Goal: Transaction & Acquisition: Purchase product/service

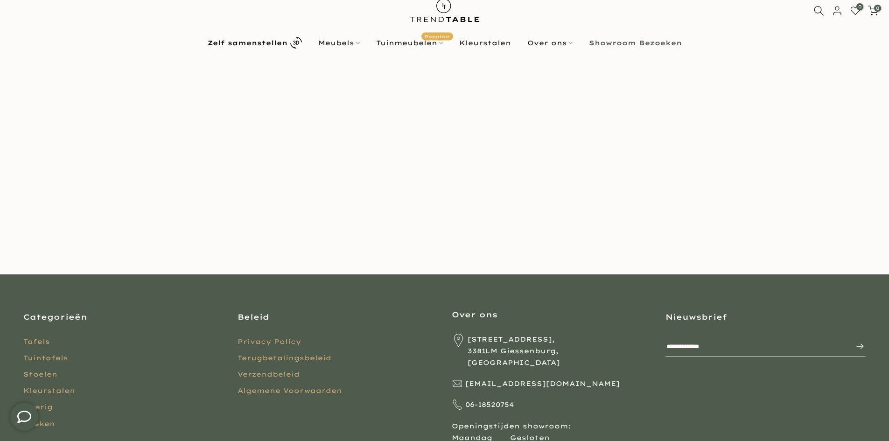
scroll to position [25, 0]
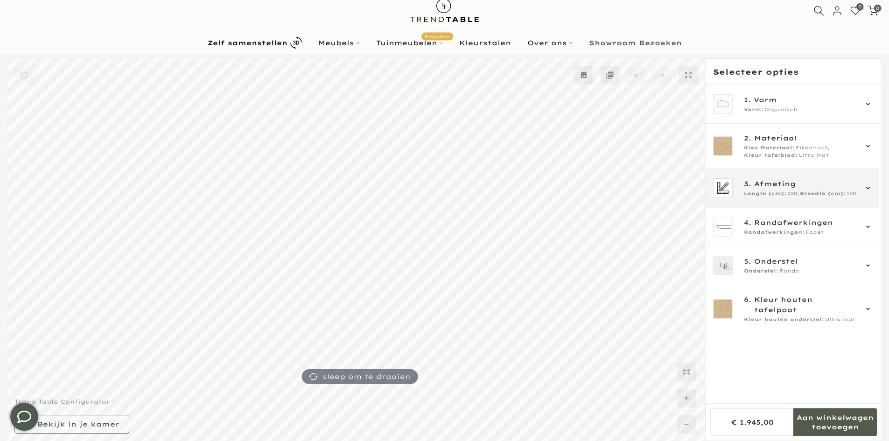
type input "****"
click at [783, 202] on div "3. Afmeting Lengte (cm): 220, Breedte (cm): 100" at bounding box center [793, 188] width 174 height 39
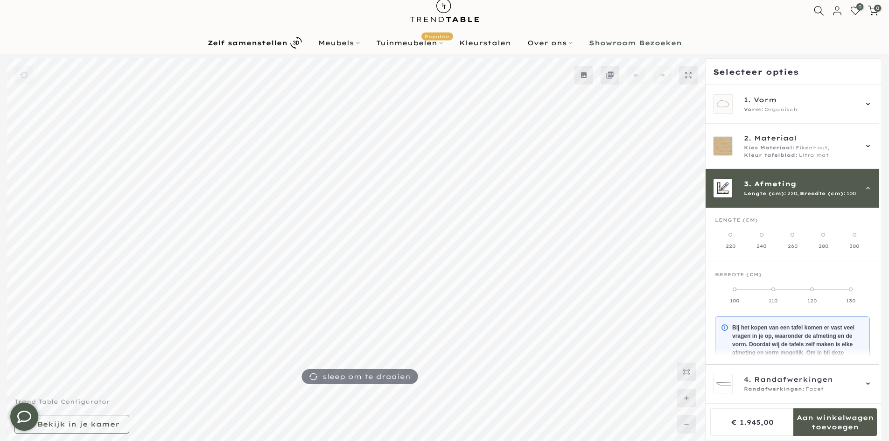
scroll to position [84, 0]
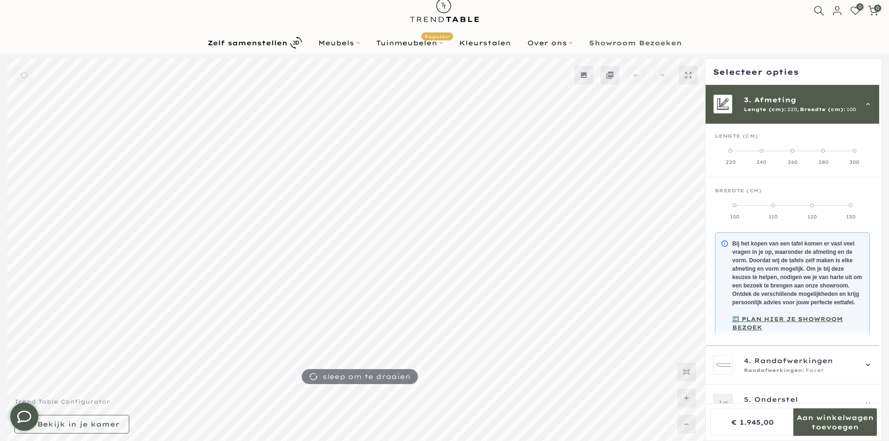
click at [763, 101] on span "Afmeting" at bounding box center [775, 100] width 42 height 10
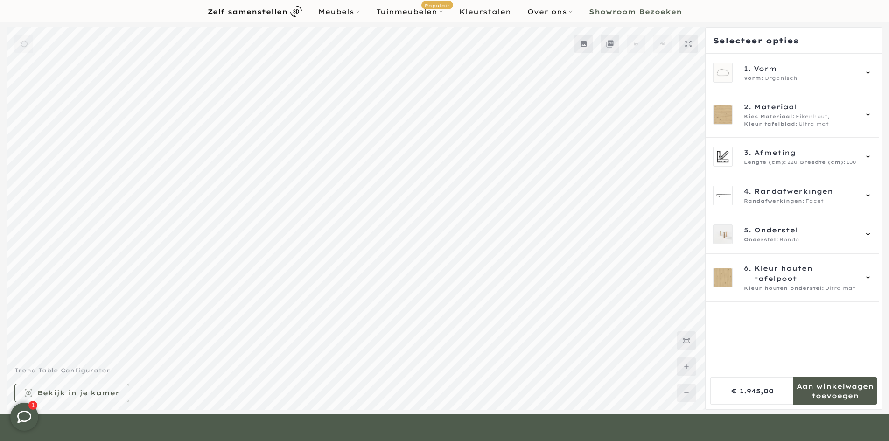
scroll to position [119, 0]
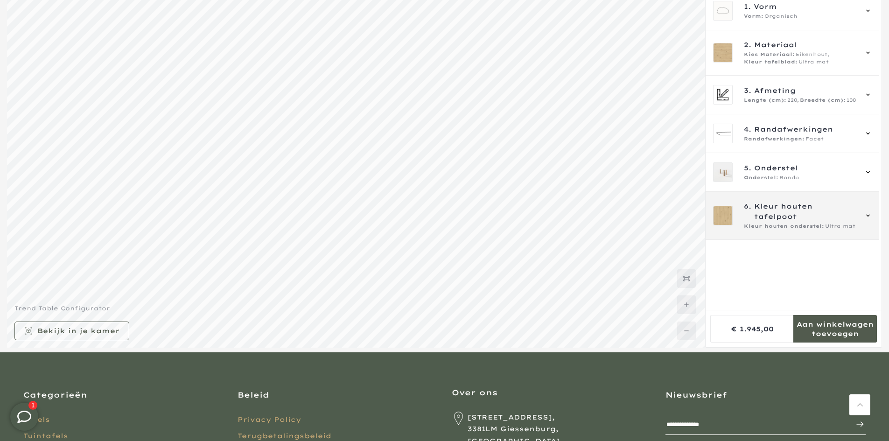
click at [776, 230] on span "Kleur houten onderstel:" at bounding box center [784, 226] width 80 height 7
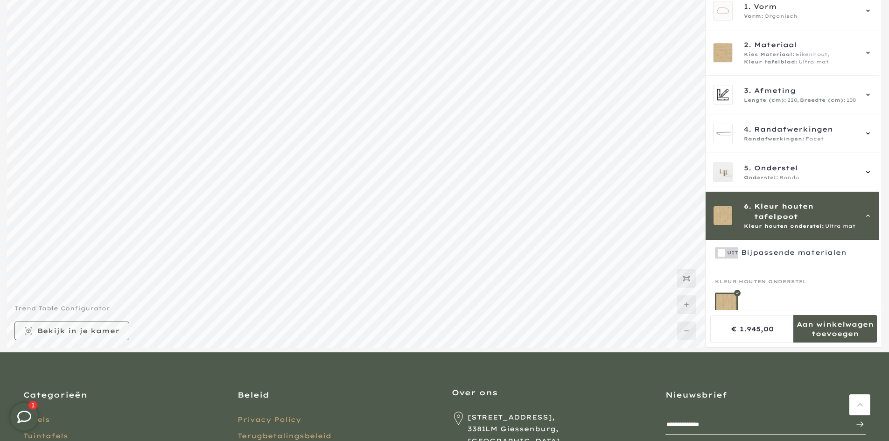
scroll to position [21, 0]
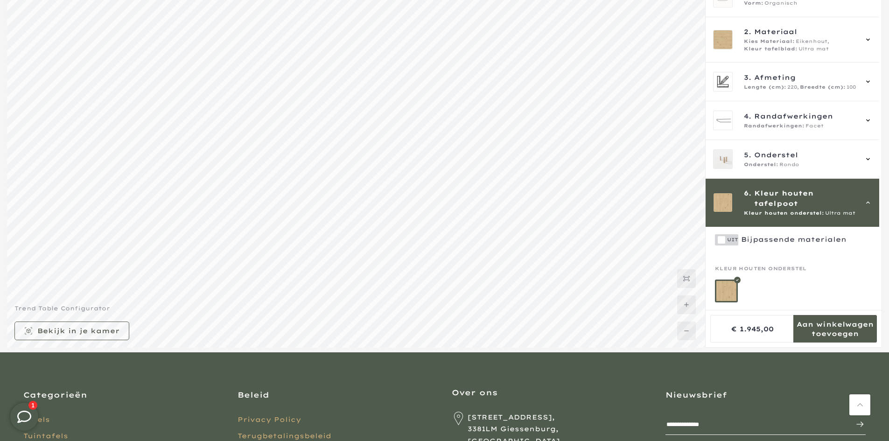
click at [764, 236] on mmq-formatted-message at bounding box center [793, 239] width 105 height 8
click at [758, 199] on span "Kleur houten tafelpoot" at bounding box center [805, 198] width 103 height 21
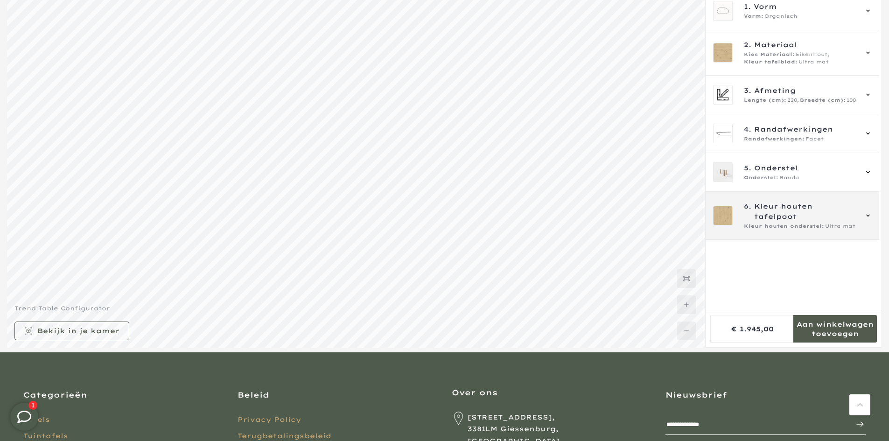
scroll to position [0, 0]
click at [756, 205] on span "Kleur houten tafelpoot" at bounding box center [805, 211] width 103 height 21
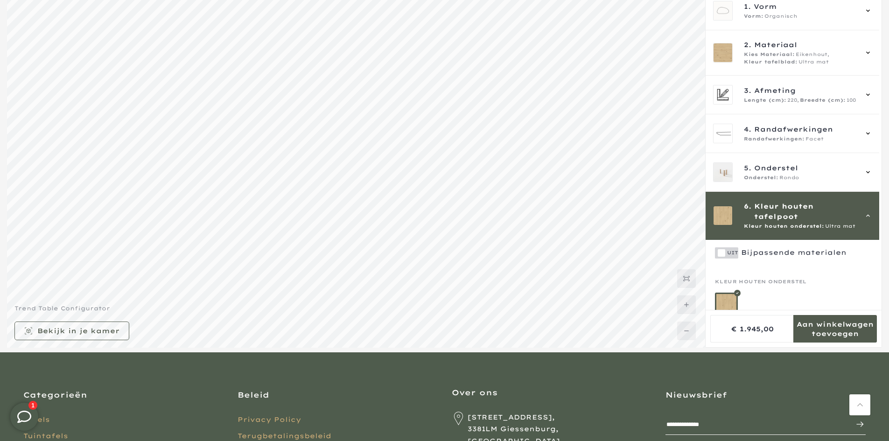
click at [772, 216] on span "Kleur houten tafelpoot" at bounding box center [805, 211] width 103 height 21
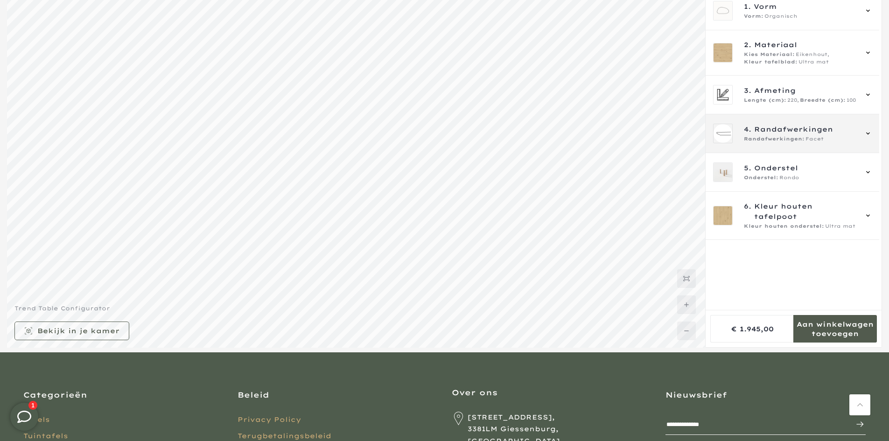
click at [776, 140] on span "Randafwerkingen:" at bounding box center [774, 138] width 61 height 7
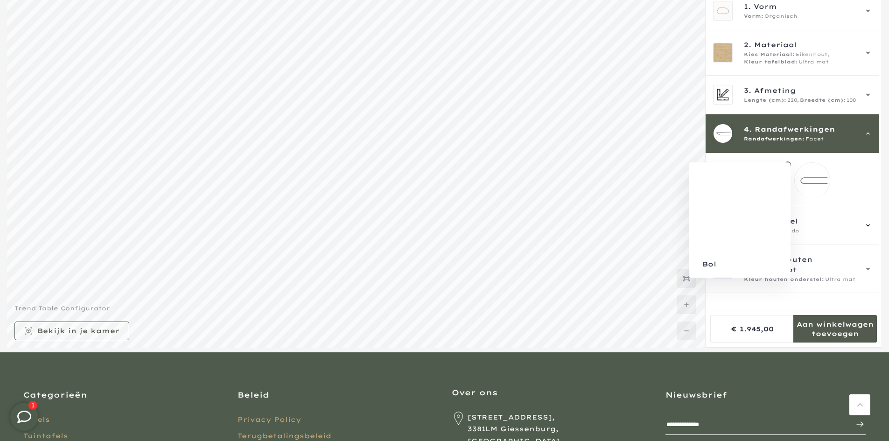
click at [799, 170] on mmq-loader at bounding box center [812, 180] width 35 height 35
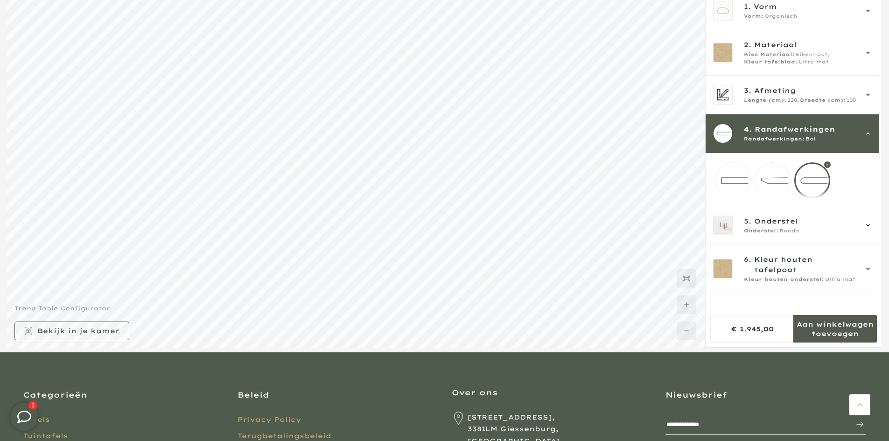
click at [739, 190] on mmq-loader at bounding box center [732, 180] width 35 height 35
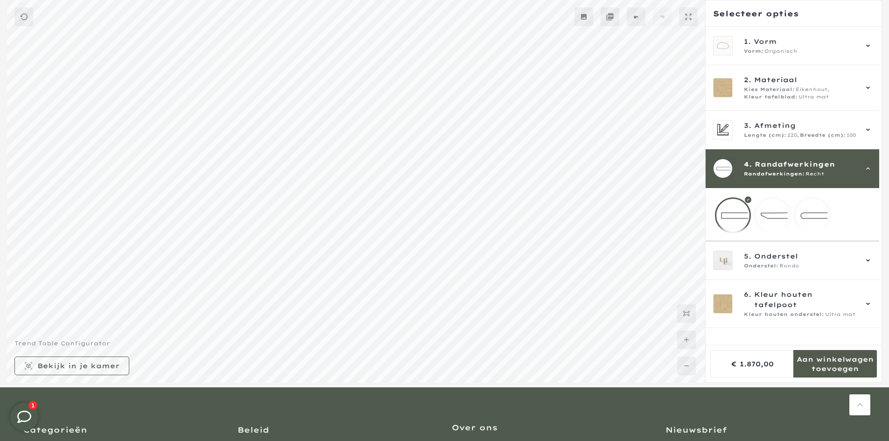
click at [743, 160] on div "4. Randafwerkingen Randafwerkingen: Recht" at bounding box center [792, 169] width 159 height 20
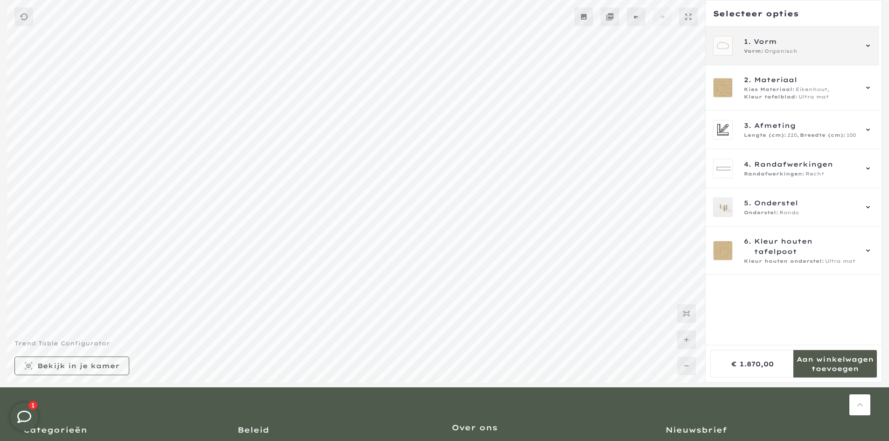
click at [750, 55] on span "Vorm:" at bounding box center [754, 51] width 20 height 7
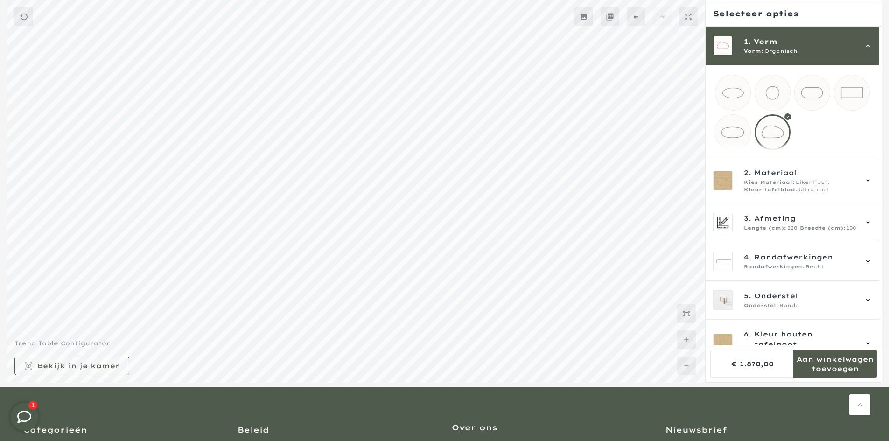
click at [745, 52] on span "Vorm:" at bounding box center [754, 51] width 20 height 7
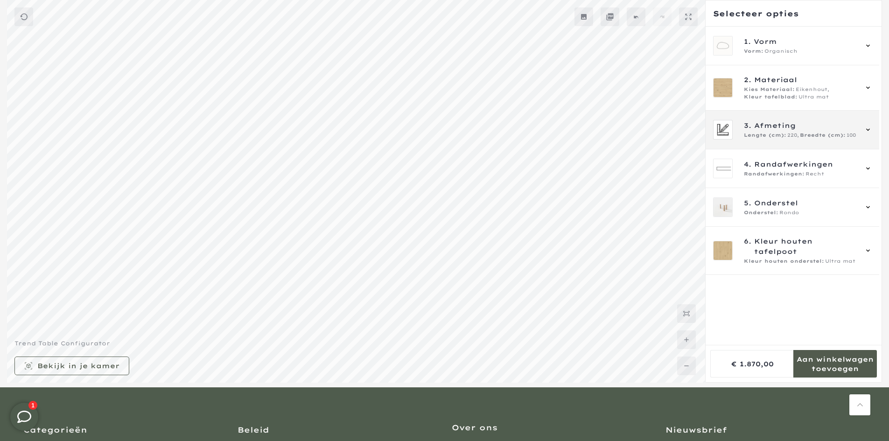
click at [747, 126] on span "3." at bounding box center [747, 125] width 7 height 10
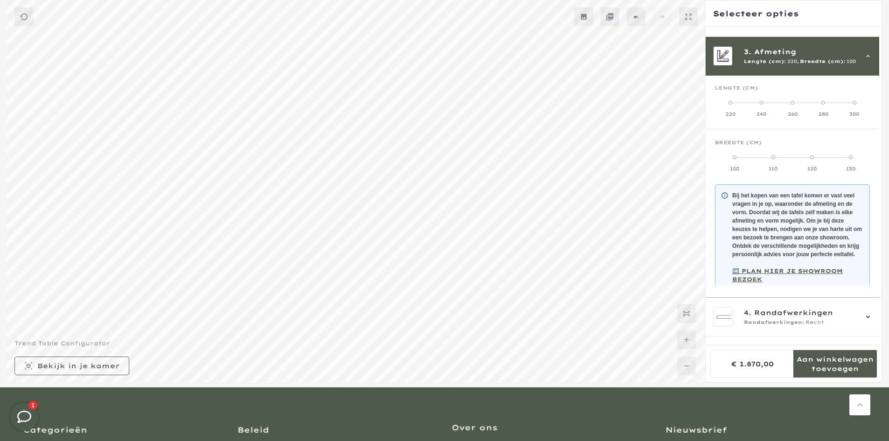
scroll to position [84, 0]
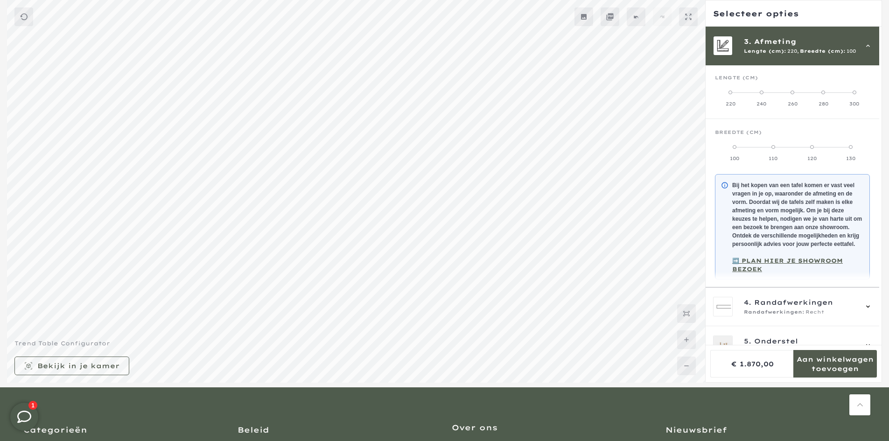
click at [848, 98] on label "300" at bounding box center [854, 98] width 31 height 19
click at [802, 151] on label "120" at bounding box center [793, 152] width 52 height 19
click at [833, 154] on label "130" at bounding box center [844, 152] width 52 height 19
click at [794, 57] on div "3. Afmeting Lengte (cm): 300, Breedte (cm): 130" at bounding box center [793, 46] width 174 height 39
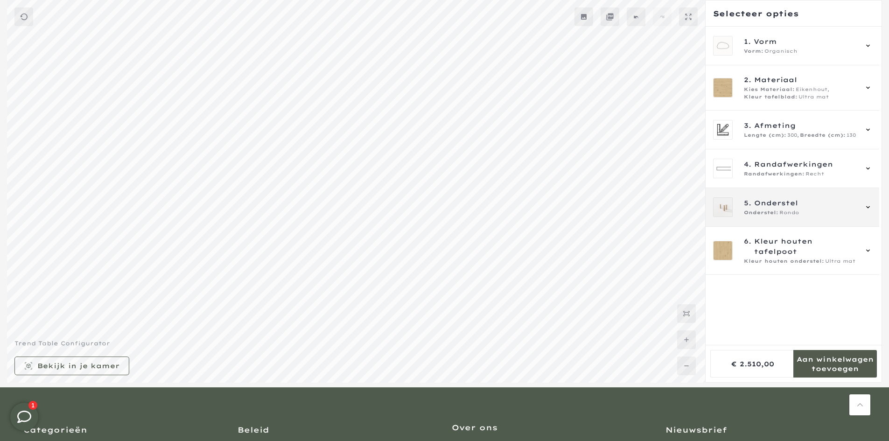
click at [780, 201] on span "Onderstel" at bounding box center [776, 203] width 44 height 10
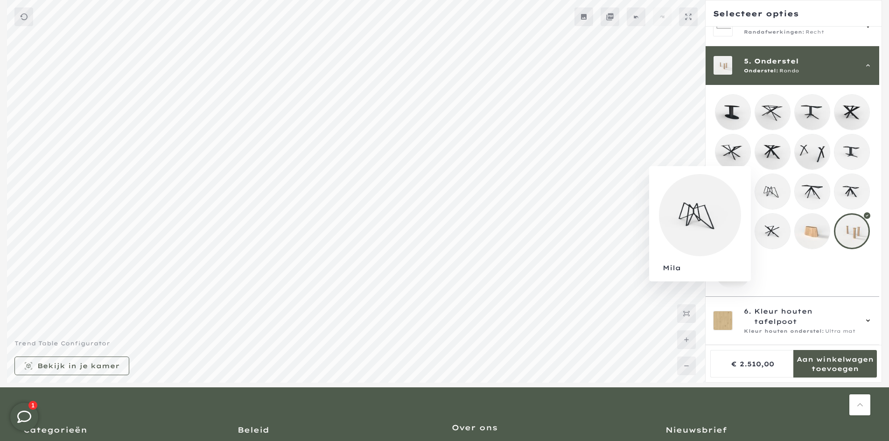
scroll to position [149, 0]
click at [851, 195] on mmq-loader at bounding box center [851, 191] width 35 height 35
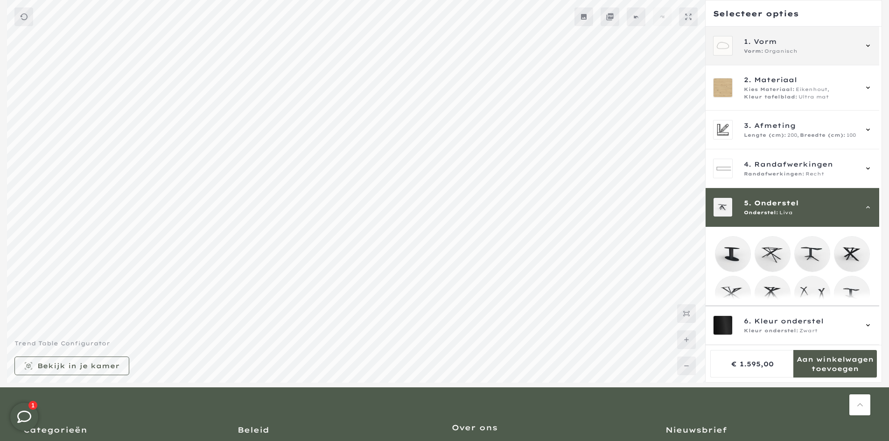
click at [774, 60] on div "1. Vorm Vorm: Organisch" at bounding box center [793, 46] width 174 height 39
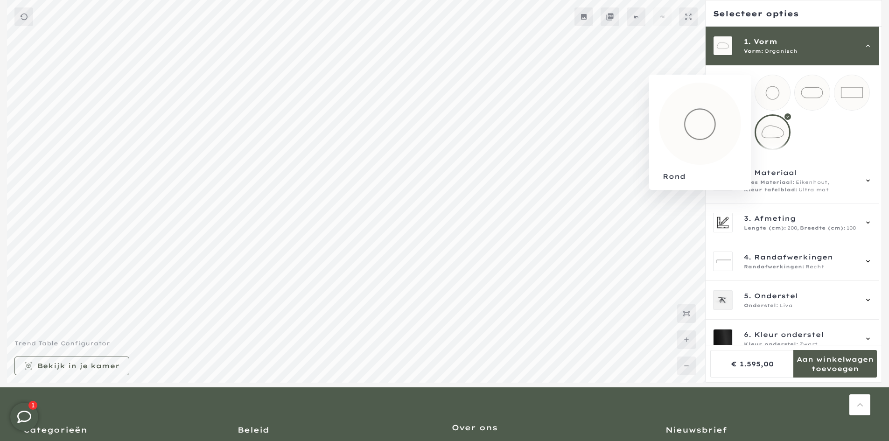
click at [770, 93] on mmq-loader at bounding box center [772, 92] width 35 height 35
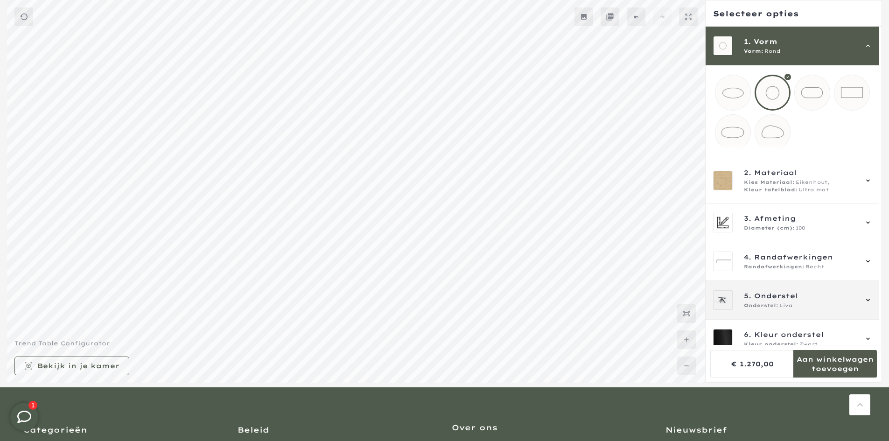
click at [777, 301] on span "Onderstel" at bounding box center [776, 296] width 44 height 10
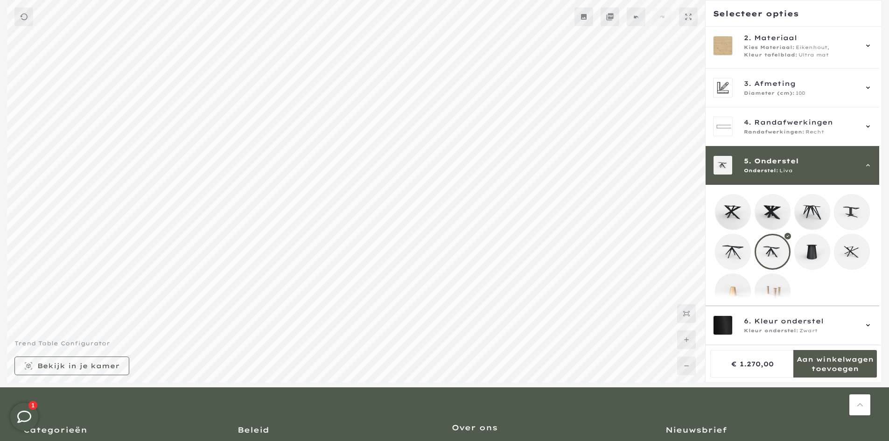
scroll to position [61, 0]
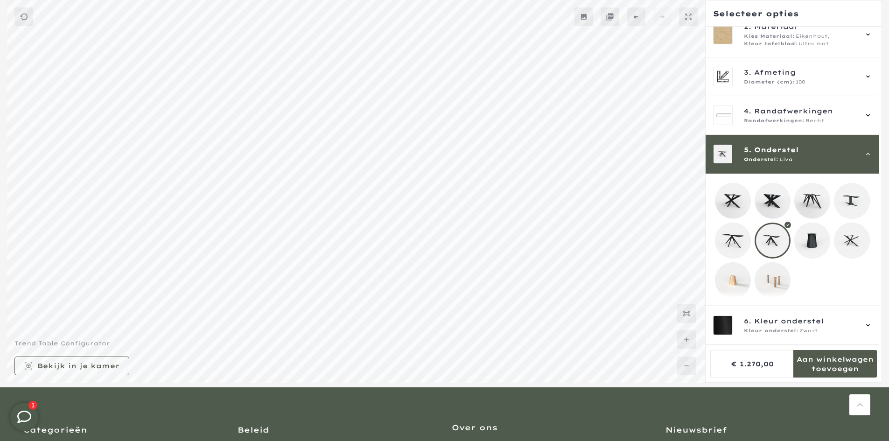
click at [742, 244] on mmq-loader at bounding box center [732, 240] width 35 height 35
click at [764, 241] on mmq-loader at bounding box center [772, 240] width 35 height 35
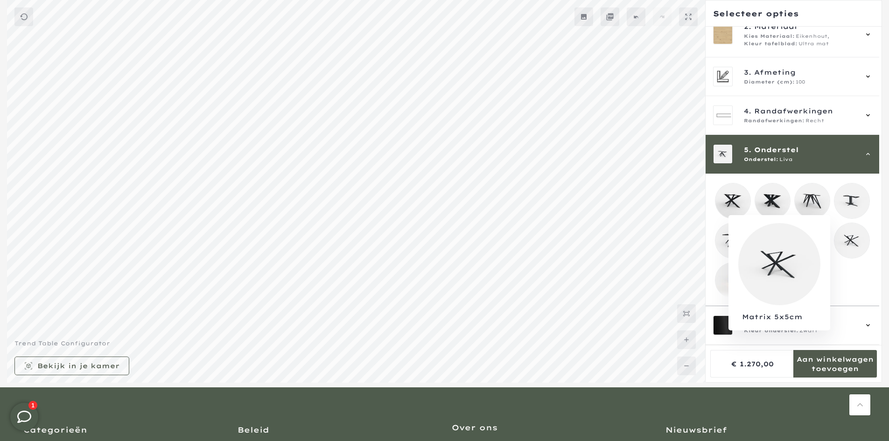
click at [840, 244] on mmq-loader at bounding box center [851, 240] width 35 height 35
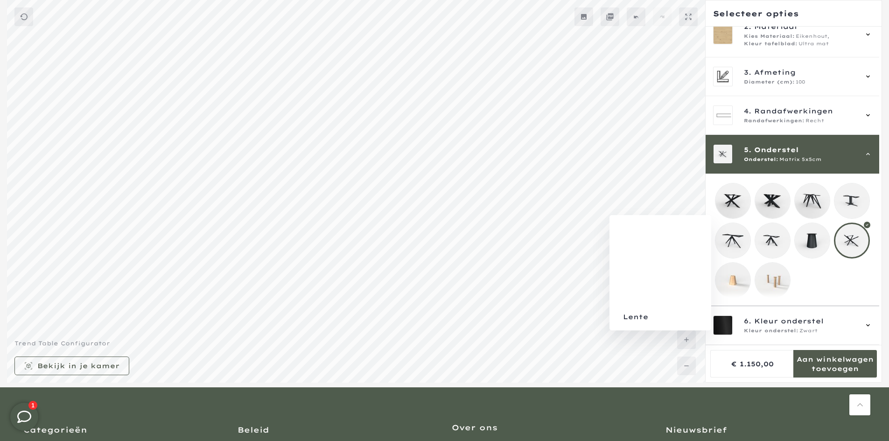
click at [750, 238] on mmq-loader at bounding box center [732, 240] width 35 height 35
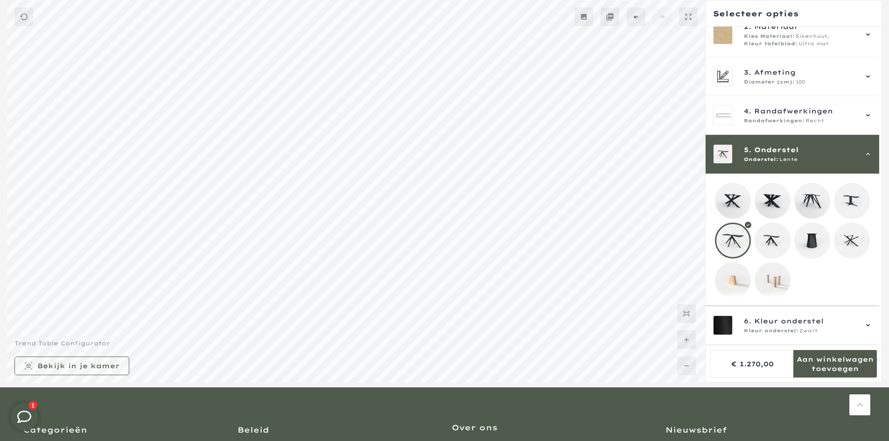
click at [850, 200] on mmq-loader at bounding box center [851, 200] width 35 height 35
click at [808, 202] on mmq-loader at bounding box center [812, 200] width 35 height 35
